Goal: Task Accomplishment & Management: Use online tool/utility

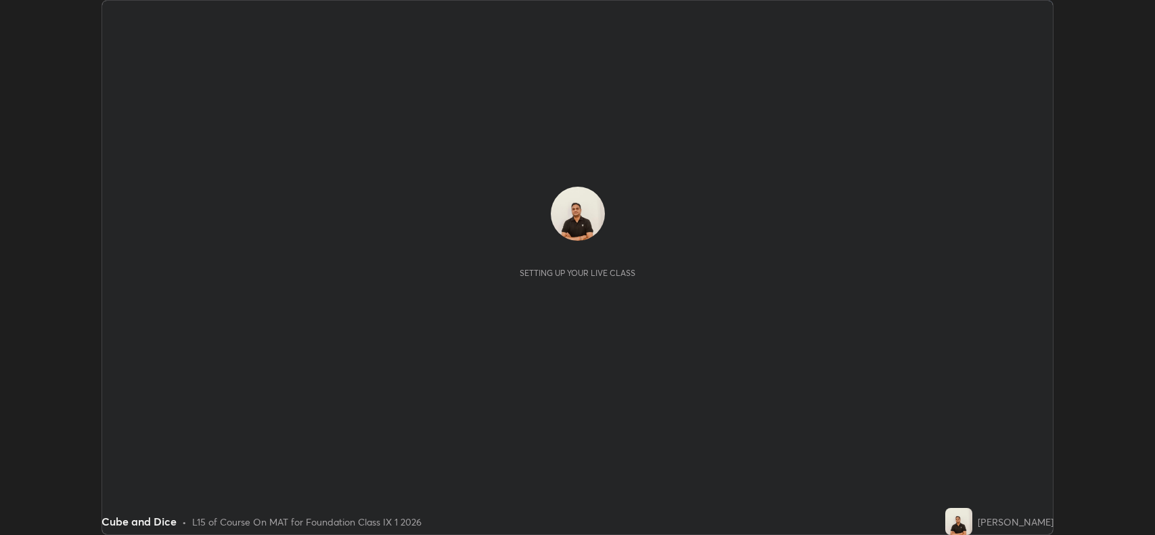
scroll to position [535, 1155]
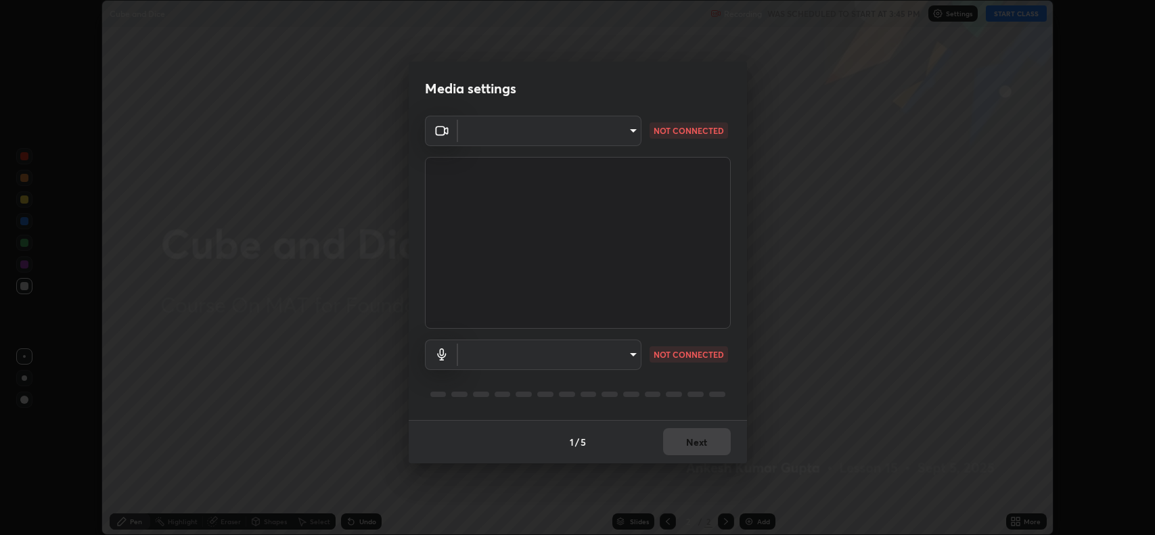
type input "023dc7e4afad408b4af01b24b4ace02be49c6e90b0394e62e2609e385841db5f"
type input "default"
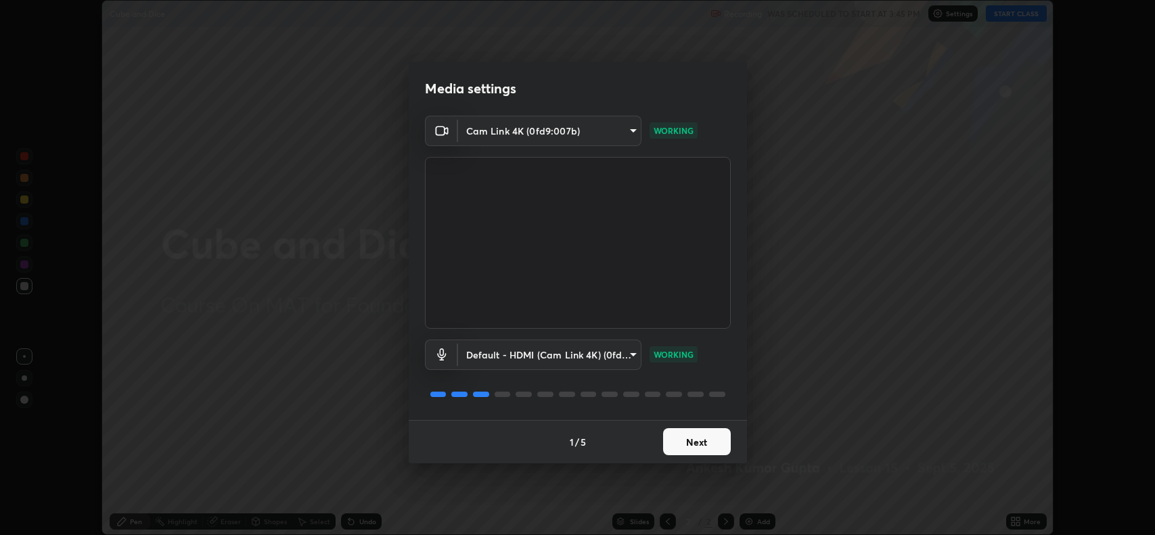
click at [681, 446] on button "Next" at bounding box center [697, 441] width 68 height 27
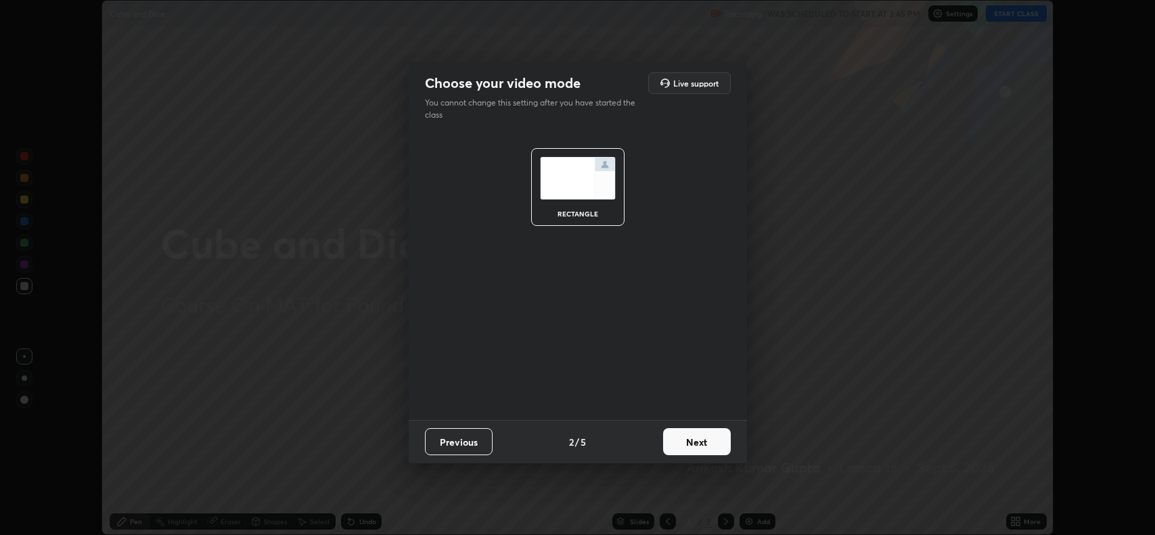
click at [690, 446] on button "Next" at bounding box center [697, 441] width 68 height 27
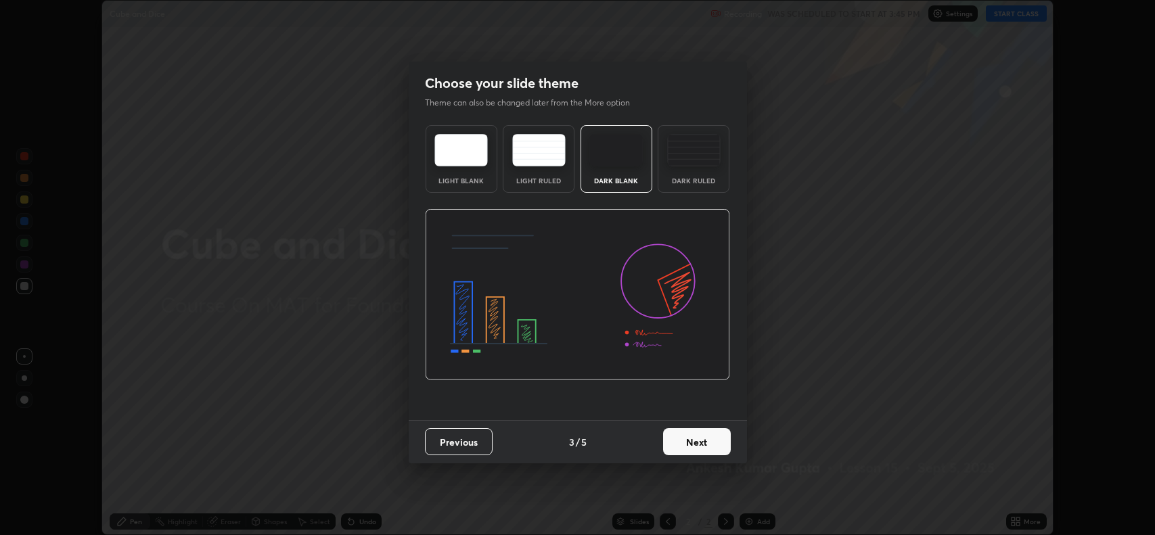
click at [690, 446] on button "Next" at bounding box center [697, 441] width 68 height 27
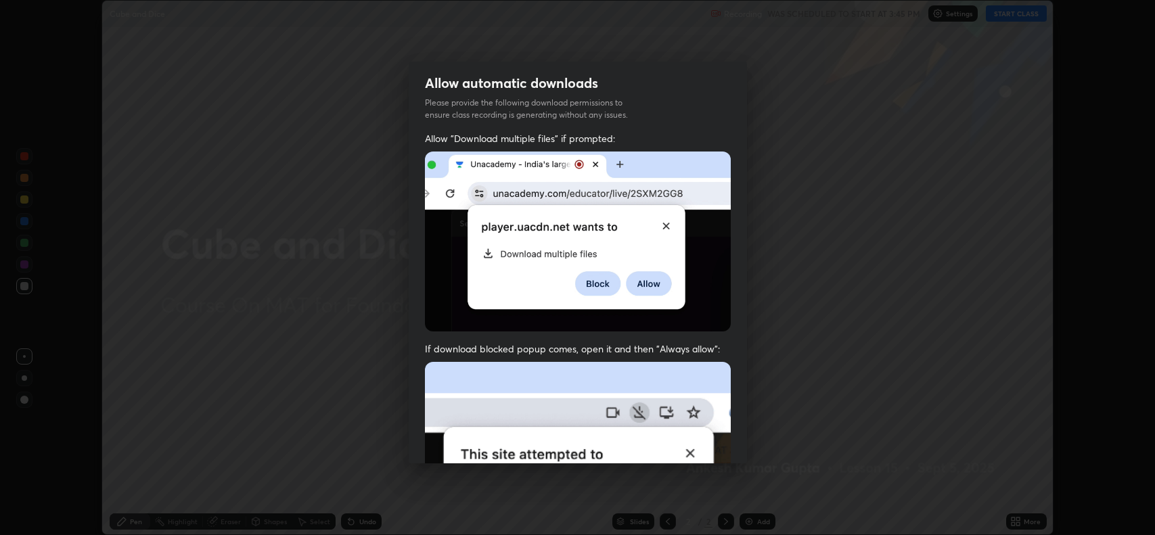
click at [690, 446] on img at bounding box center [578, 510] width 306 height 296
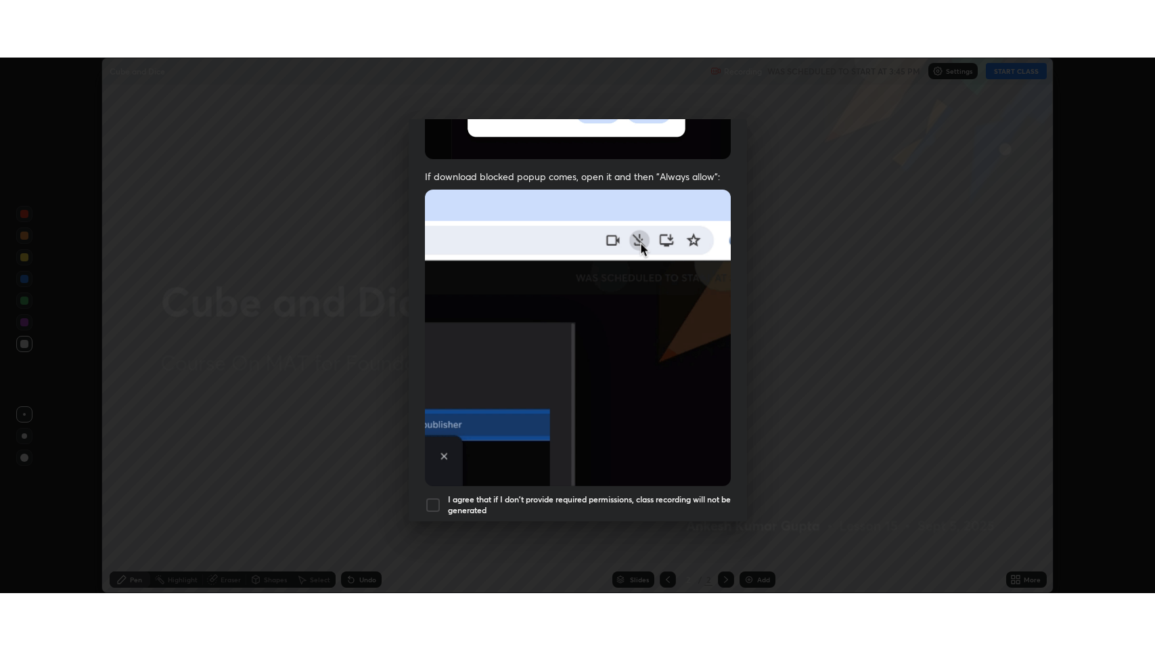
scroll to position [275, 0]
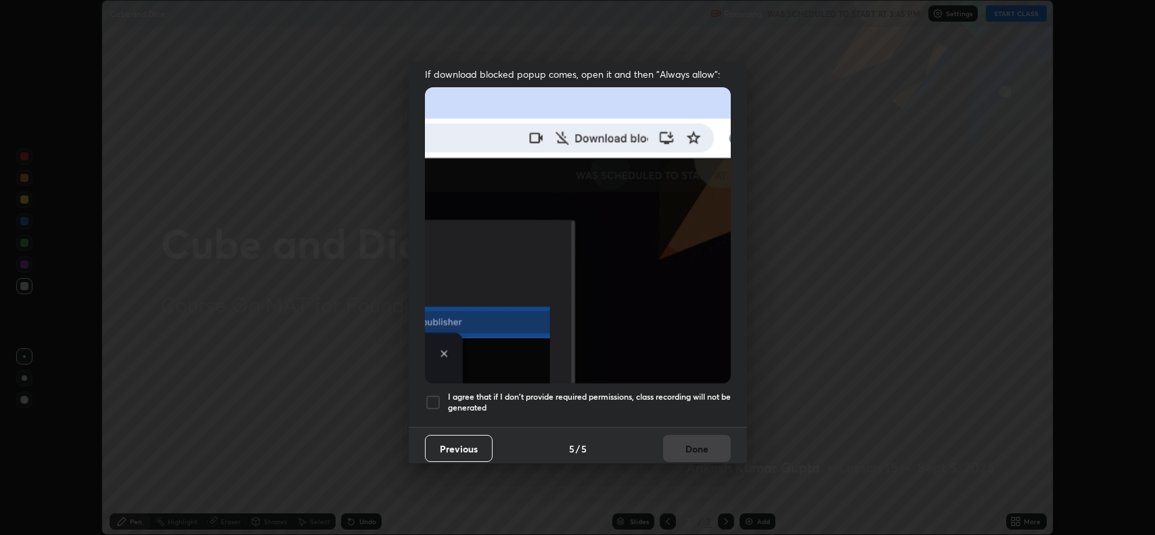
click at [434, 395] on div at bounding box center [433, 403] width 16 height 16
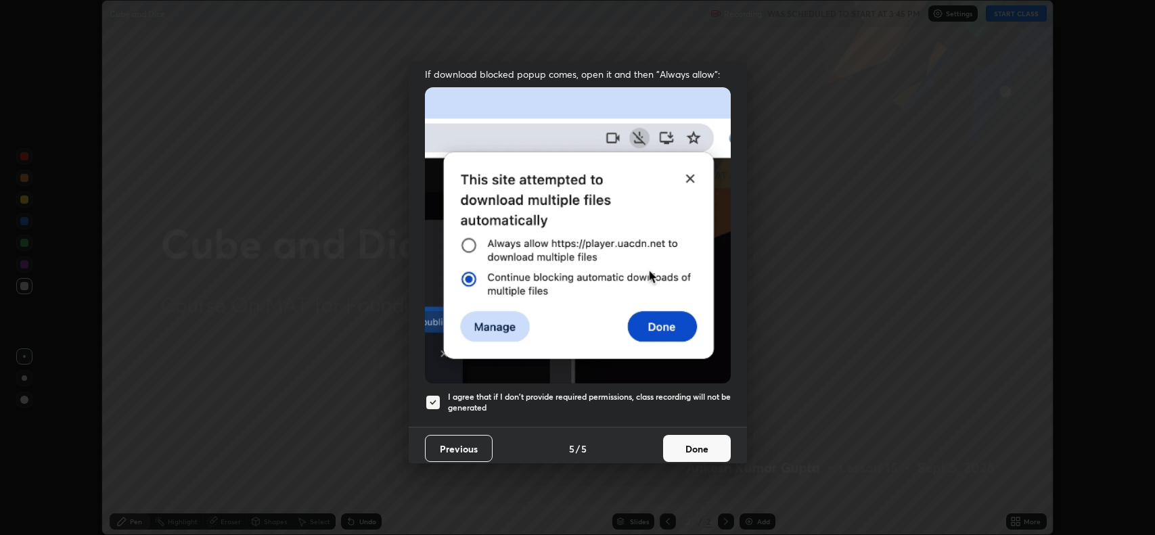
click at [678, 451] on button "Done" at bounding box center [697, 448] width 68 height 27
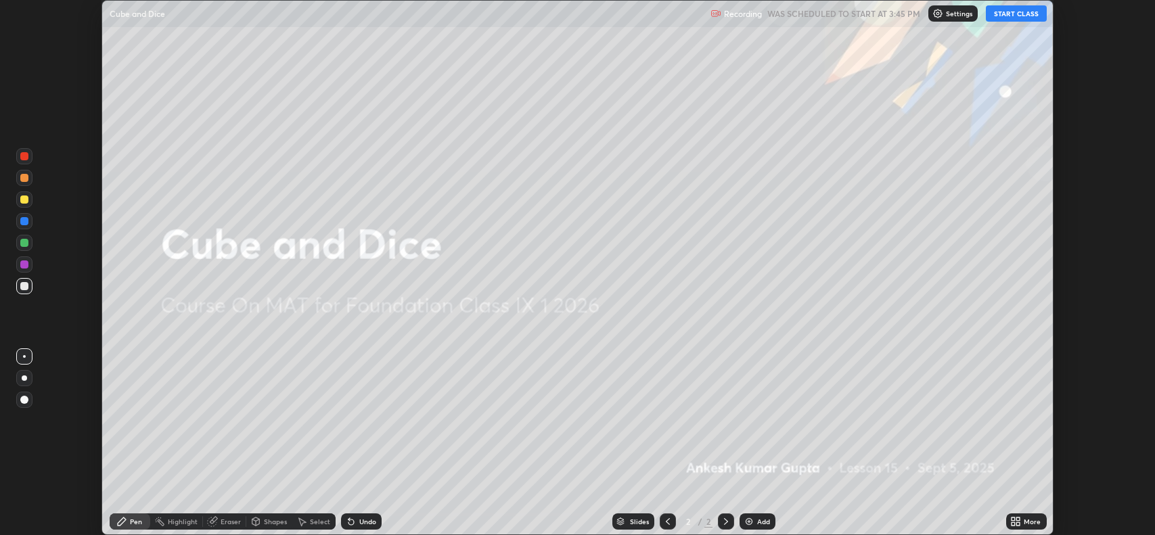
click at [999, 16] on button "START CLASS" at bounding box center [1016, 13] width 61 height 16
click at [1019, 522] on icon at bounding box center [1015, 521] width 11 height 11
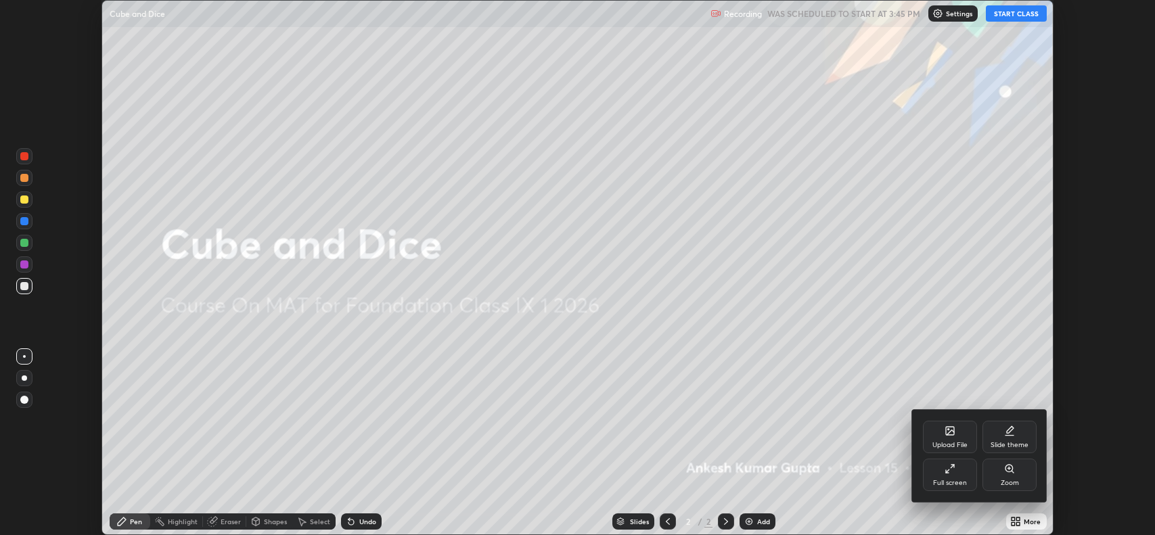
click at [934, 474] on div "Full screen" at bounding box center [950, 475] width 54 height 32
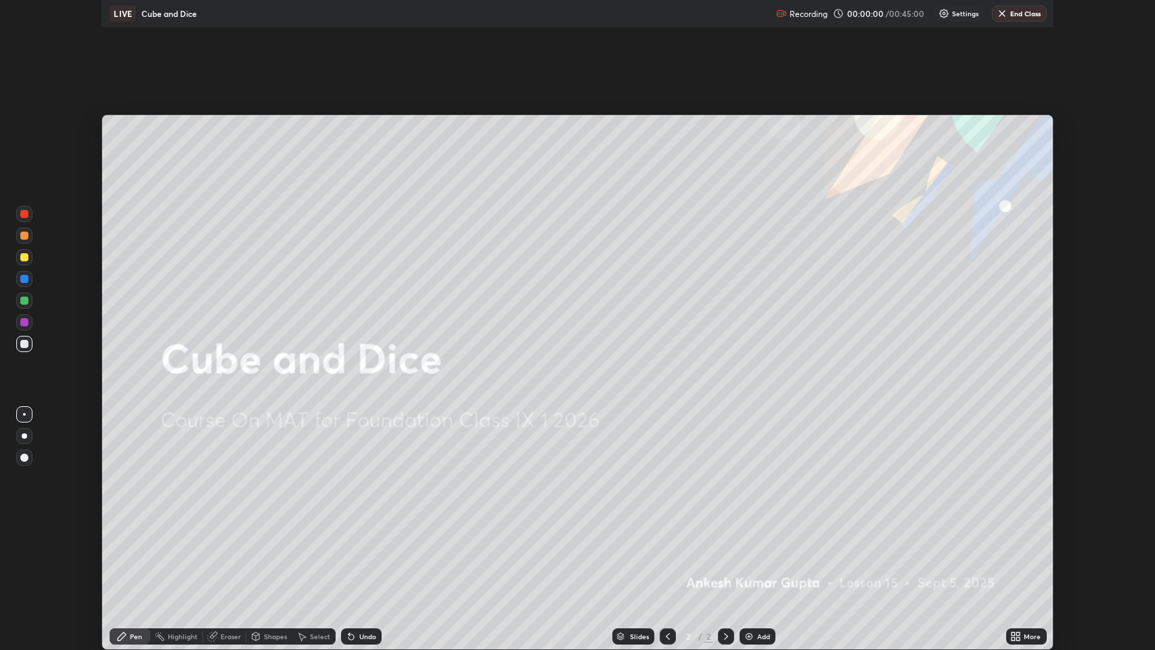
scroll to position [650, 1155]
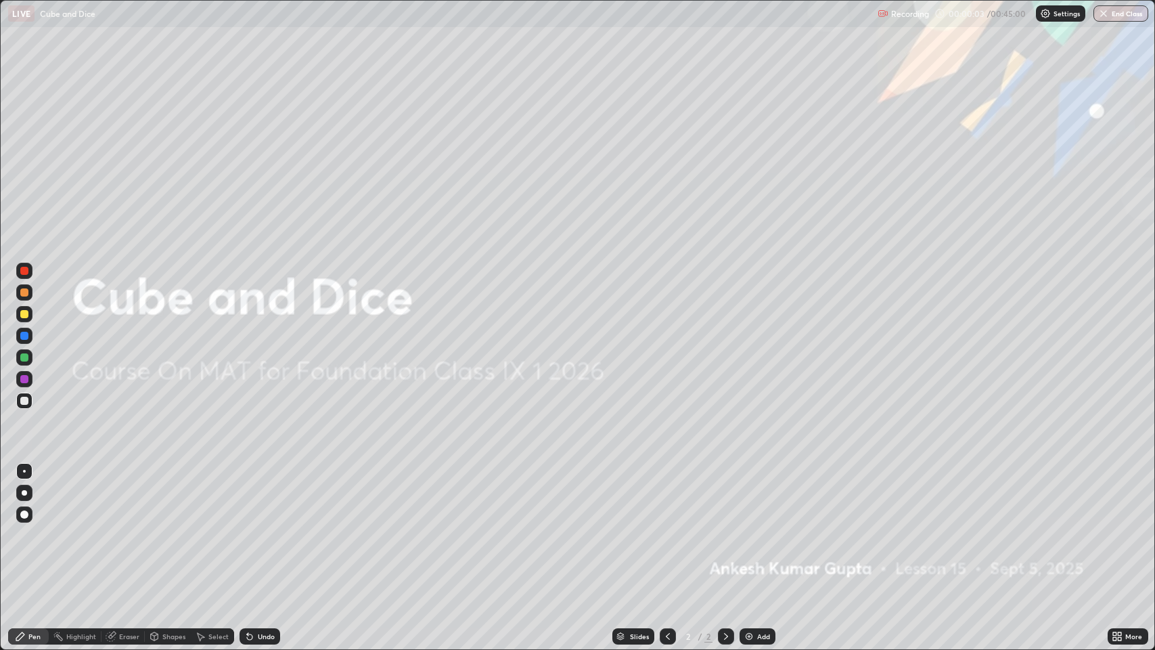
click at [749, 535] on img at bounding box center [749, 636] width 11 height 11
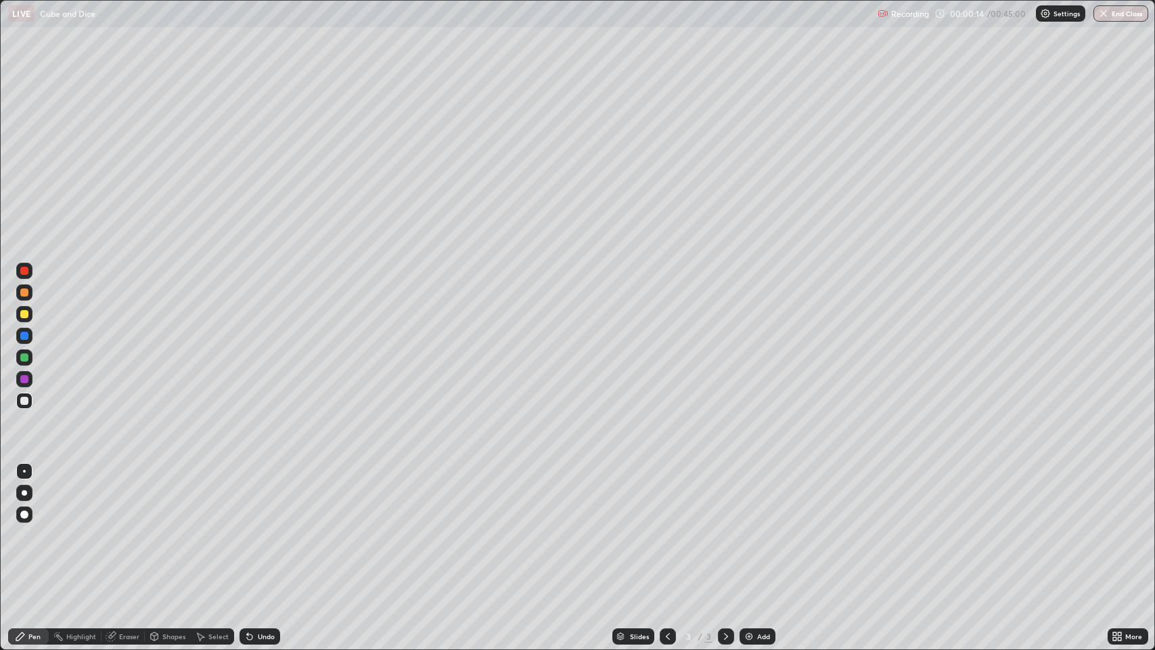
click at [263, 535] on div "Undo" at bounding box center [260, 636] width 41 height 16
click at [260, 535] on div "Undo" at bounding box center [266, 636] width 17 height 7
click at [263, 535] on div "Undo" at bounding box center [266, 636] width 17 height 7
click at [268, 535] on div "Undo" at bounding box center [260, 636] width 41 height 16
click at [264, 535] on div "Undo" at bounding box center [266, 636] width 17 height 7
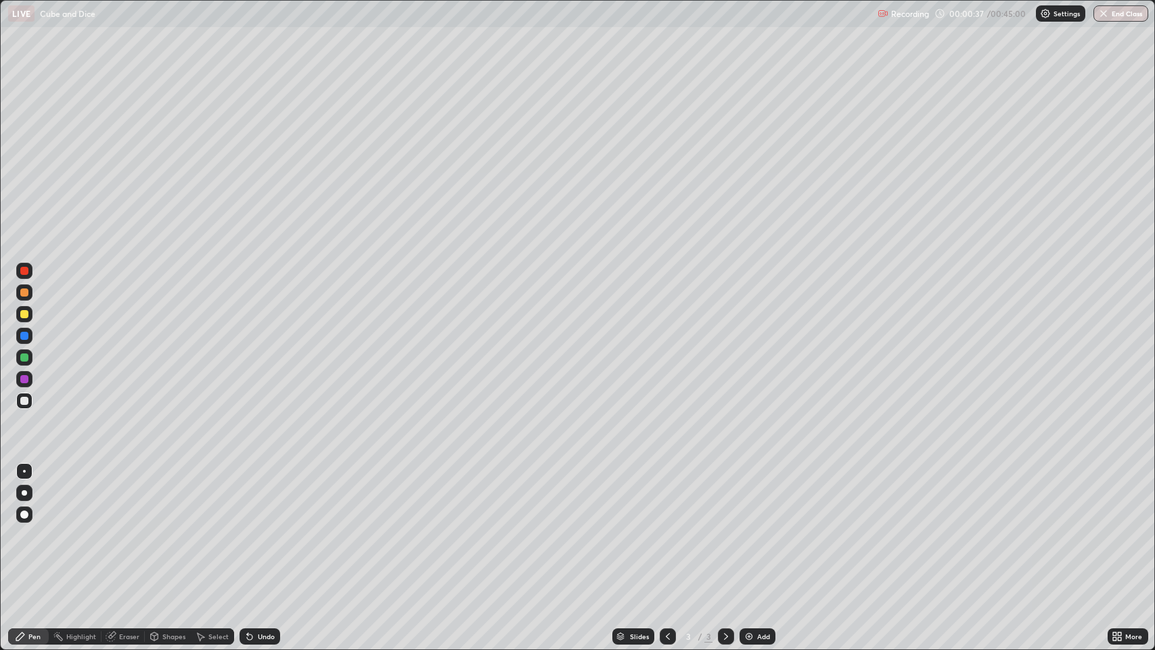
click at [125, 535] on div "Eraser" at bounding box center [129, 636] width 20 height 7
click at [173, 535] on div "Shapes" at bounding box center [173, 636] width 23 height 7
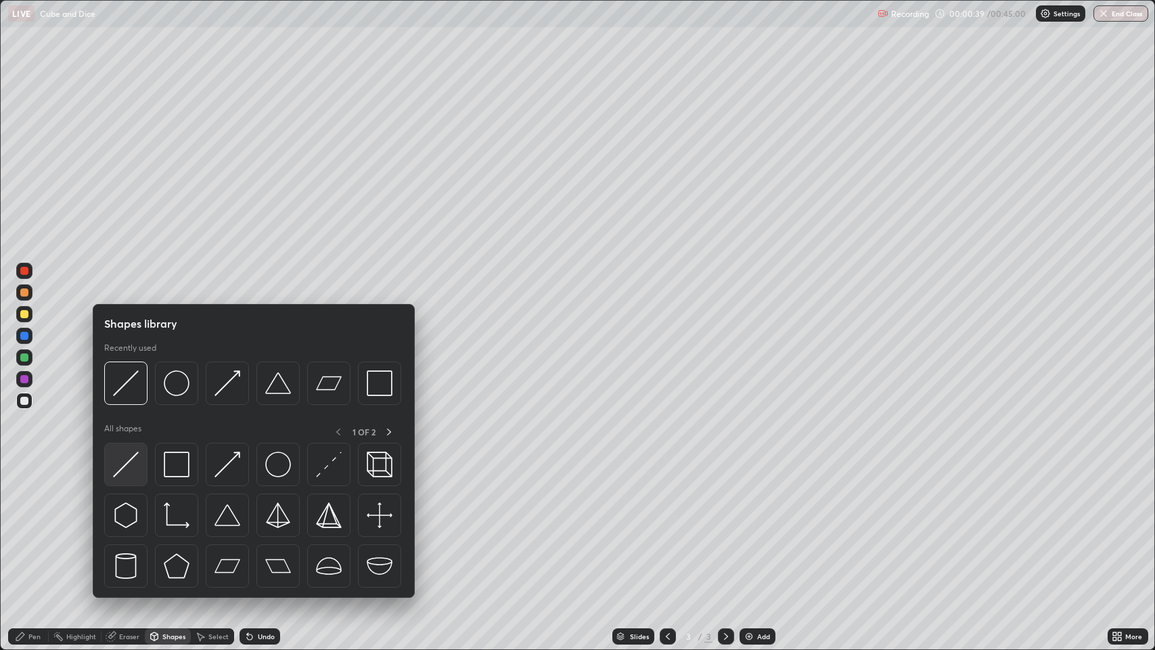
click at [128, 464] on img at bounding box center [126, 464] width 26 height 26
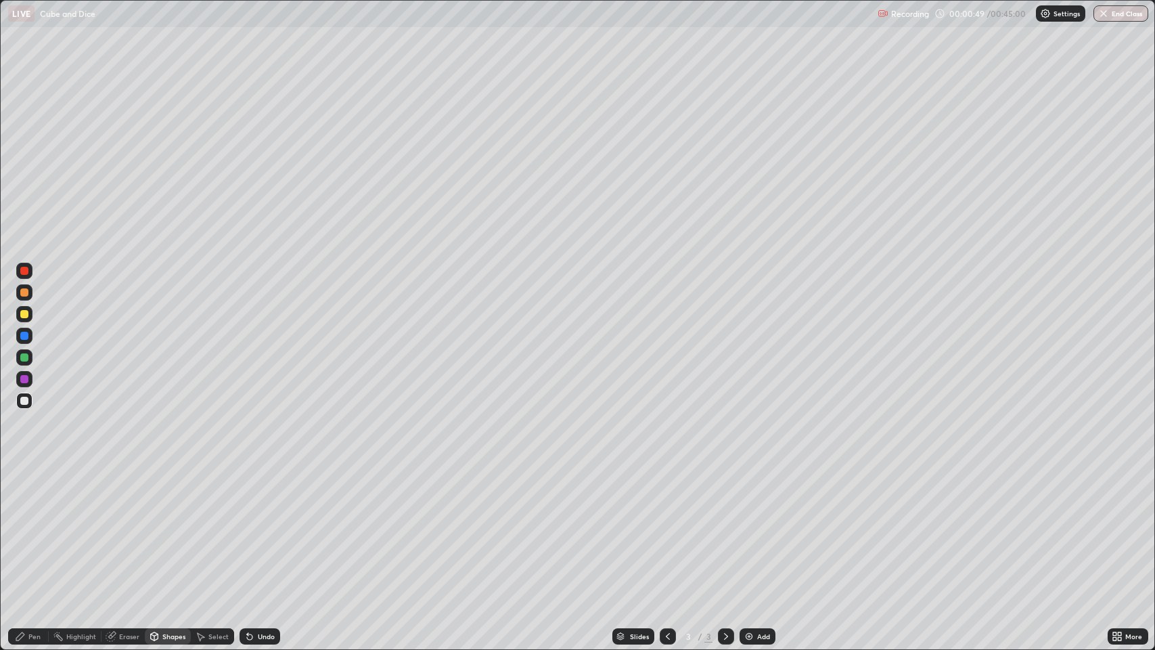
click at [250, 535] on icon at bounding box center [249, 636] width 11 height 11
click at [37, 535] on div "Pen" at bounding box center [34, 636] width 12 height 7
click at [261, 535] on div "Undo" at bounding box center [260, 636] width 41 height 16
click at [256, 535] on div "Undo" at bounding box center [260, 636] width 41 height 16
